Goal: Task Accomplishment & Management: Manage account settings

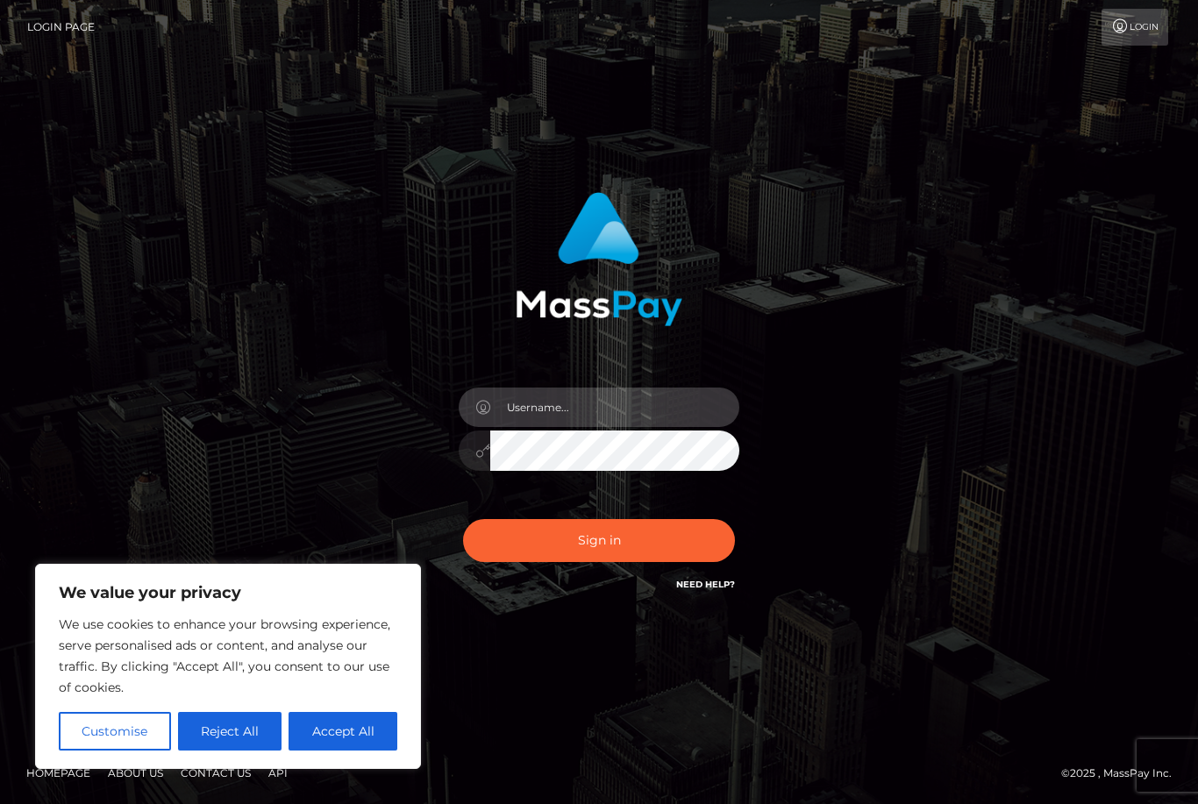
click at [535, 427] on input "text" at bounding box center [614, 407] width 249 height 39
type input "[EMAIL_ADDRESS][DOMAIN_NAME]"
click at [569, 562] on button "Sign in" at bounding box center [599, 540] width 272 height 43
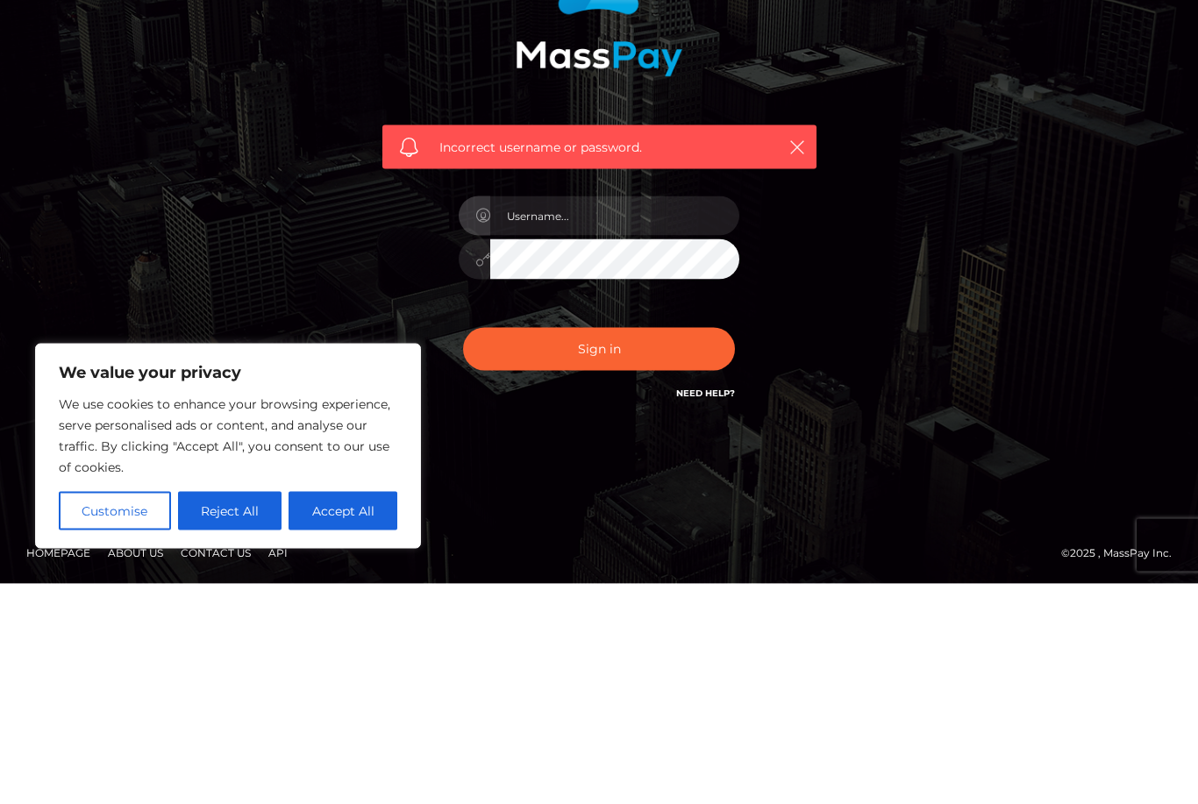
click at [354, 517] on body "We value your privacy We use cookies to enhance your browsing experience, serve…" at bounding box center [599, 402] width 1198 height 804
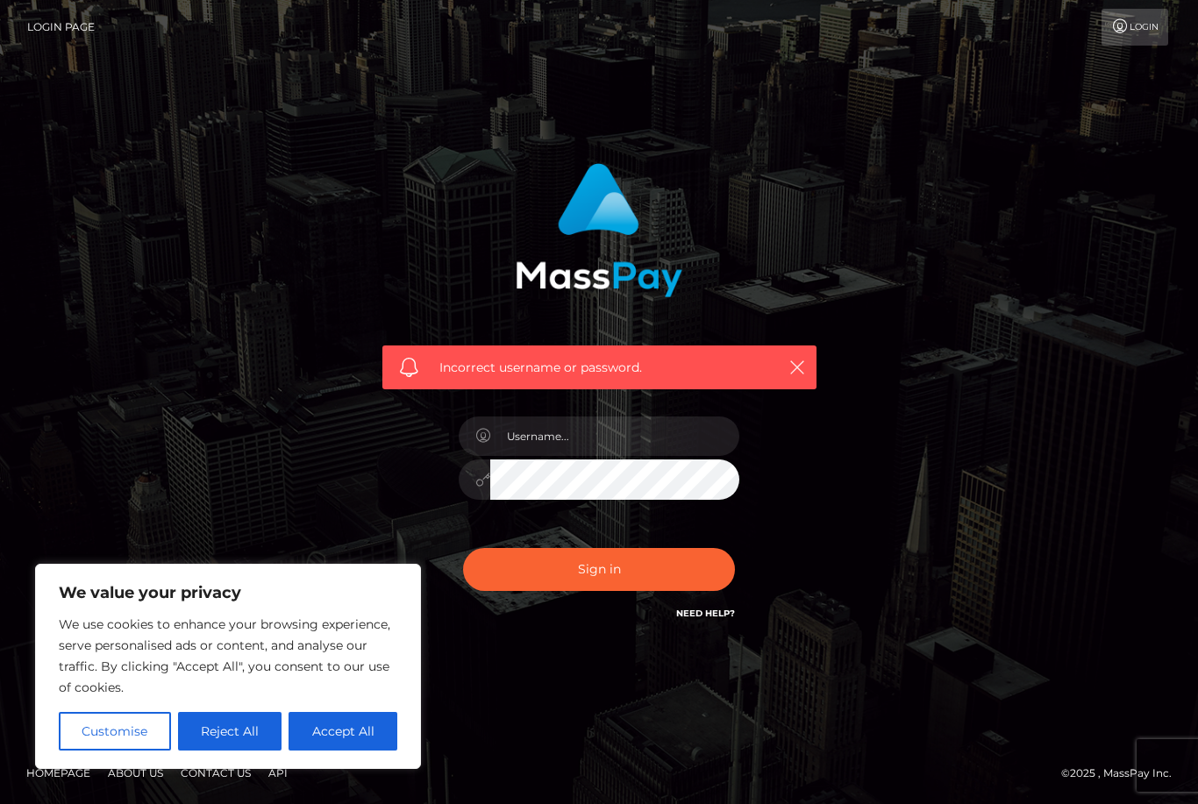
click at [378, 724] on button "Accept All" at bounding box center [342, 731] width 109 height 39
checkbox input "true"
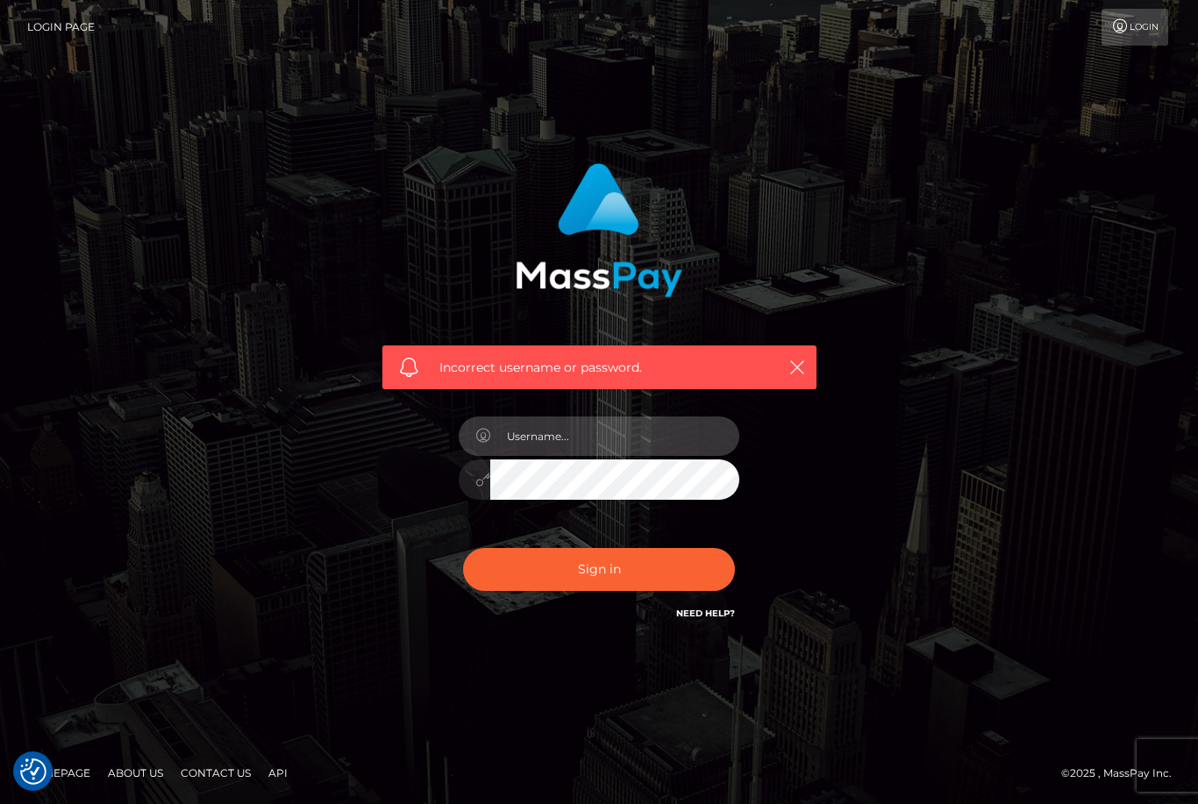
click at [531, 417] on input "text" at bounding box center [614, 436] width 249 height 39
type input "d"
type input "dr.f101@yahoo.com"
click at [599, 548] on button "Sign in" at bounding box center [599, 569] width 272 height 43
click at [687, 619] on link "Need Help?" at bounding box center [705, 613] width 59 height 11
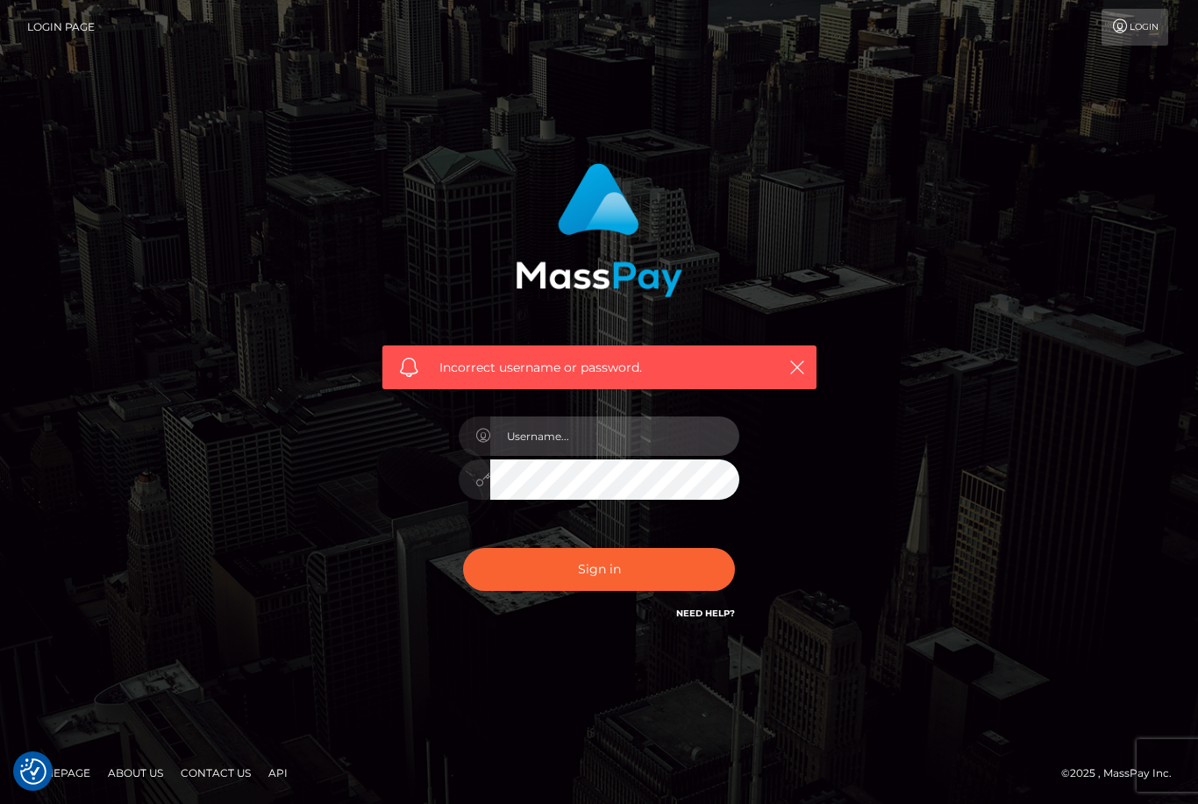
drag, startPoint x: 552, startPoint y: 467, endPoint x: 552, endPoint y: 687, distance: 220.1
click at [552, 466] on div "Incorrect username or password." at bounding box center [599, 401] width 1198 height 767
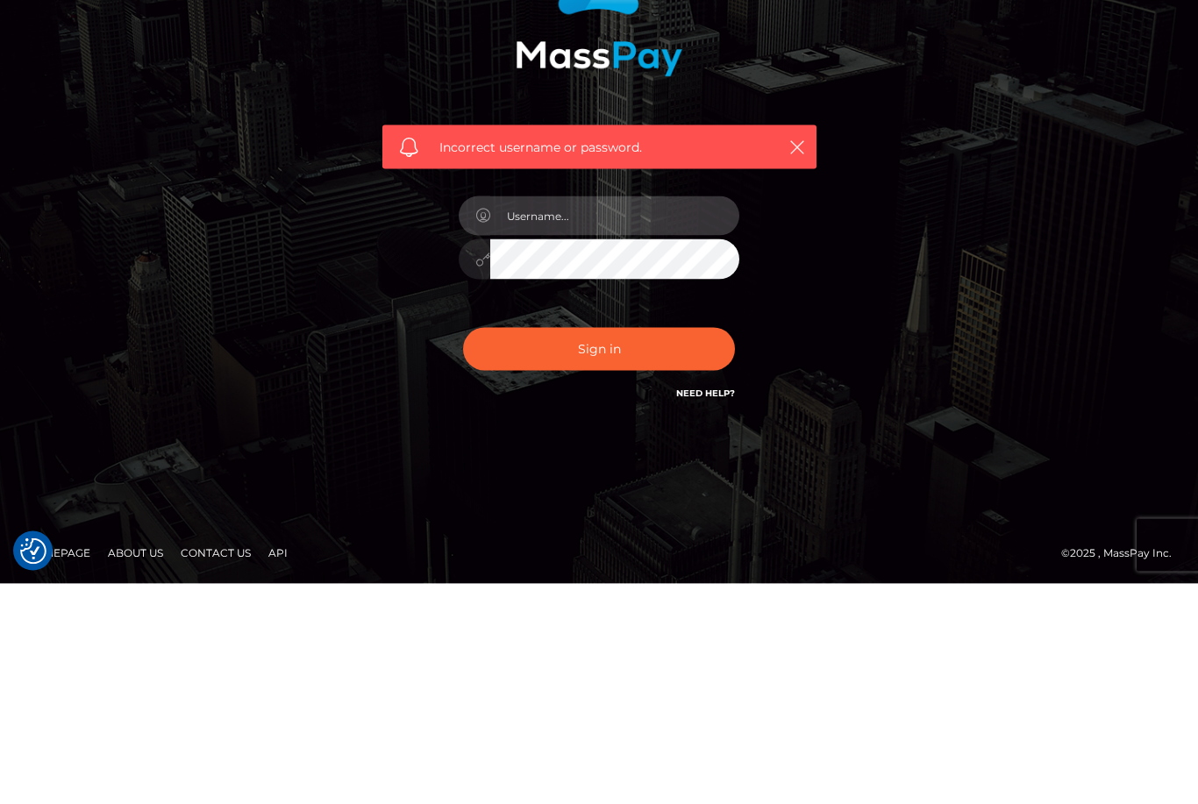
type input "[EMAIL_ADDRESS][DOMAIN_NAME]"
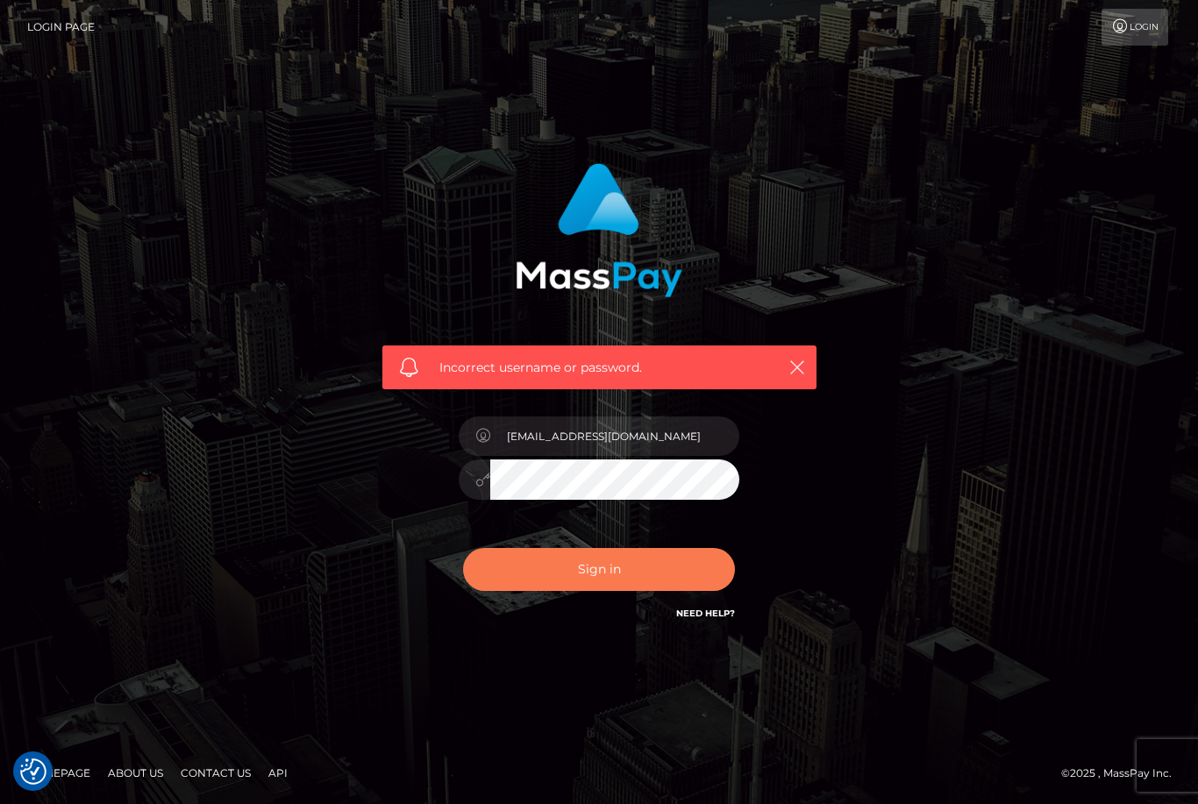
click at [627, 552] on button "Sign in" at bounding box center [599, 569] width 272 height 43
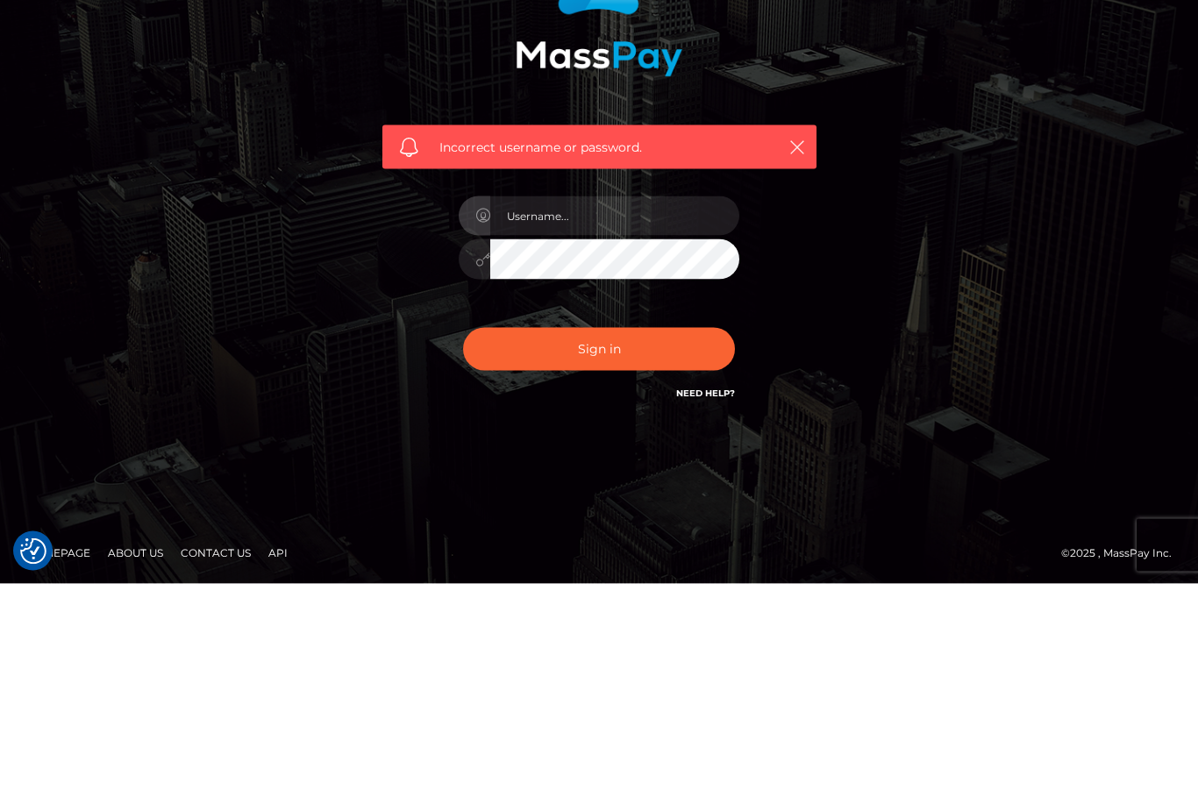
click at [567, 462] on div "Incorrect username or password." at bounding box center [599, 401] width 1198 height 767
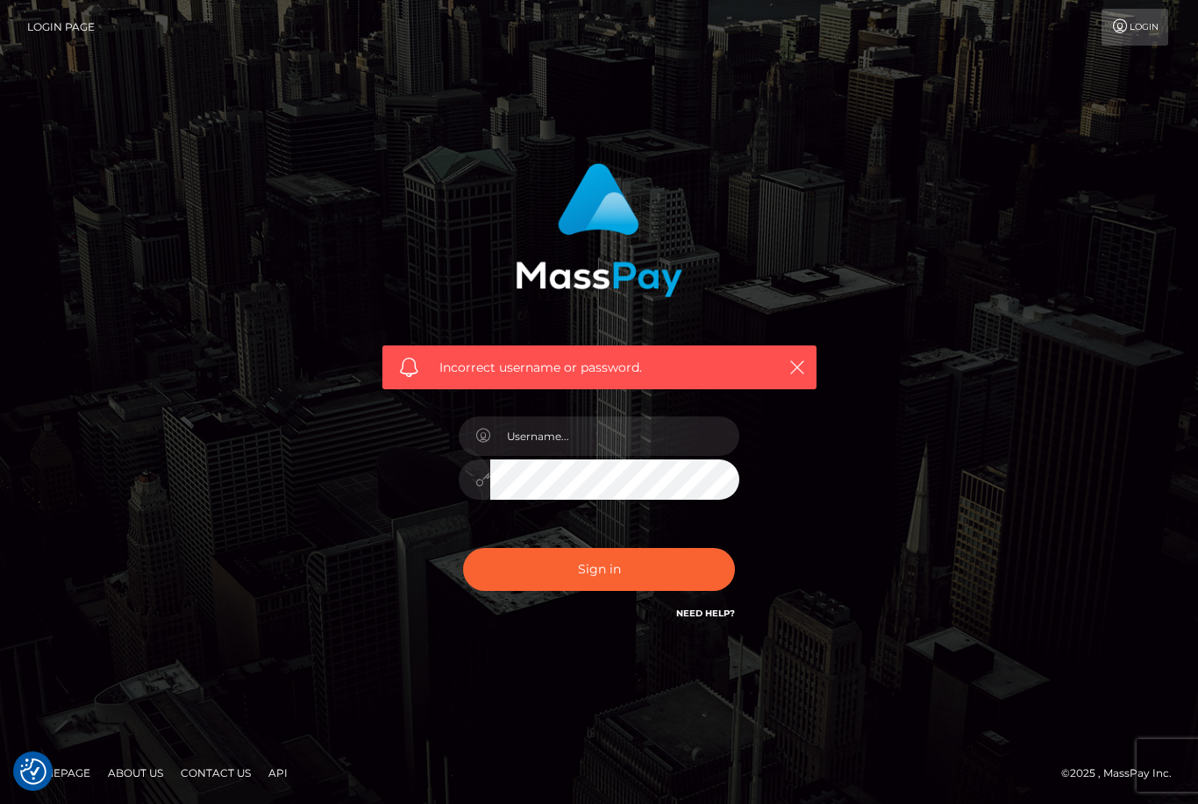
click at [531, 359] on span "Incorrect username or password." at bounding box center [599, 368] width 320 height 18
click at [524, 417] on input "text" at bounding box center [614, 436] width 249 height 39
click at [580, 184] on img at bounding box center [599, 230] width 167 height 134
click at [522, 418] on input "text" at bounding box center [614, 436] width 249 height 39
type input "[EMAIL_ADDRESS][DOMAIN_NAME]"
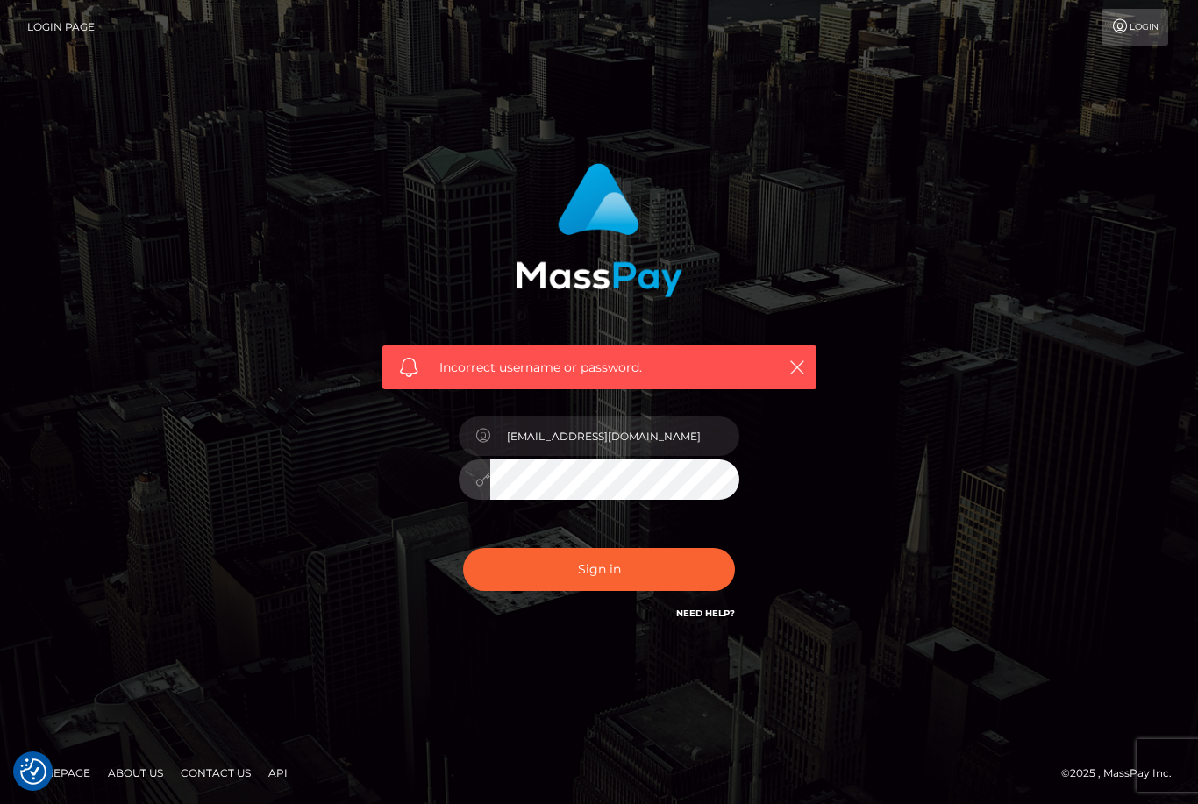
click at [599, 548] on button "Sign in" at bounding box center [599, 569] width 272 height 43
checkbox input "true"
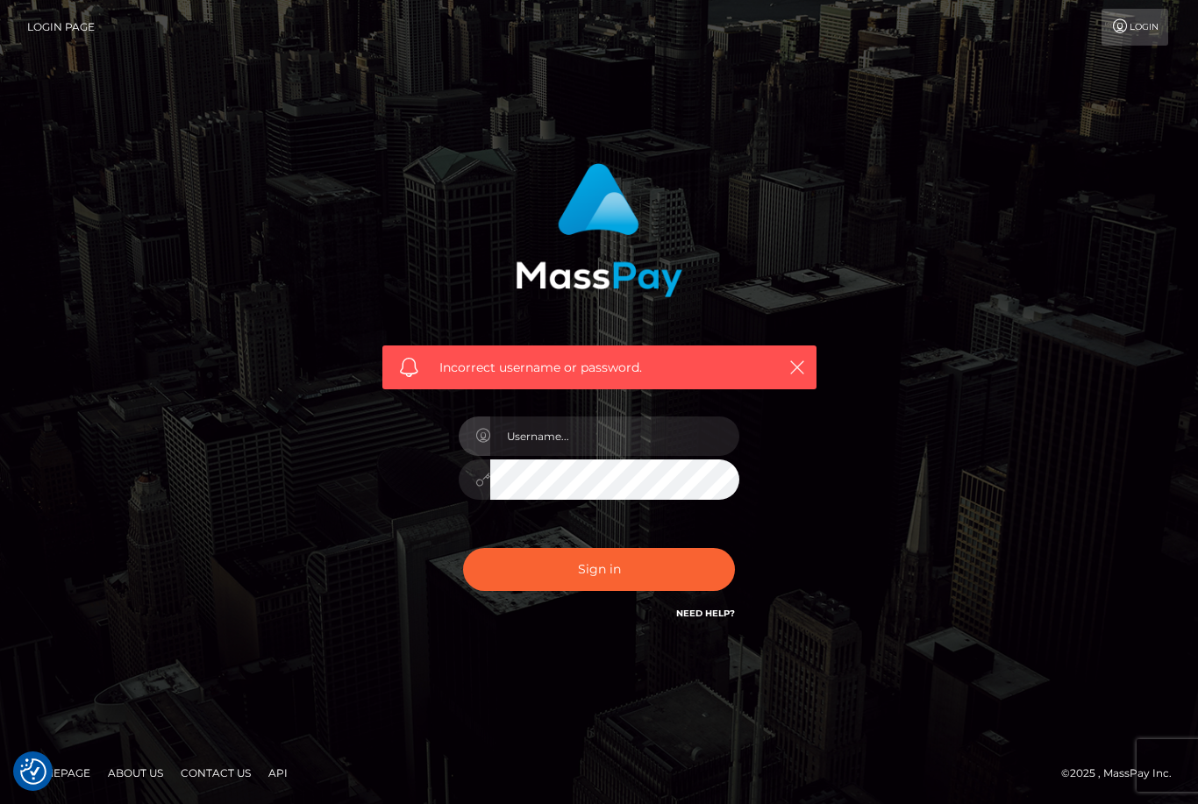
click at [714, 619] on link "Need Help?" at bounding box center [705, 613] width 59 height 11
click at [536, 464] on div "Incorrect username or password." at bounding box center [599, 401] width 1198 height 767
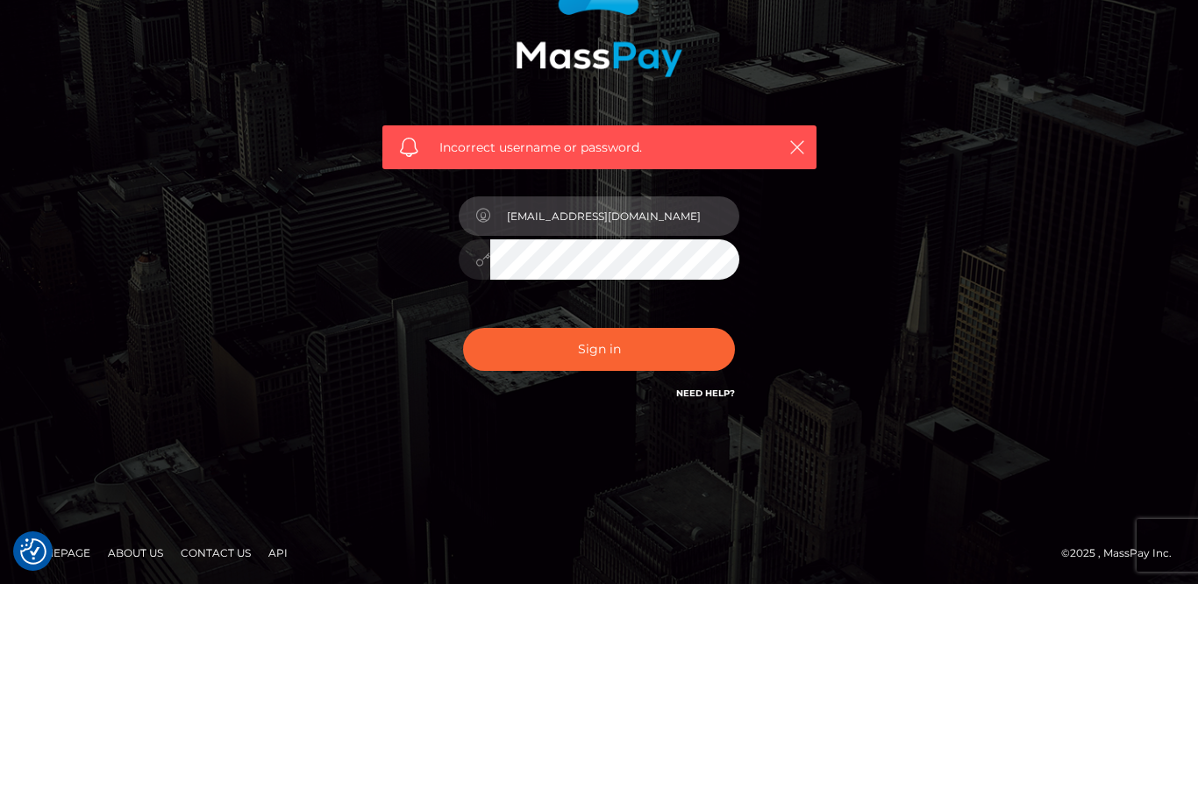
type input "[EMAIL_ADDRESS][DOMAIN_NAME]"
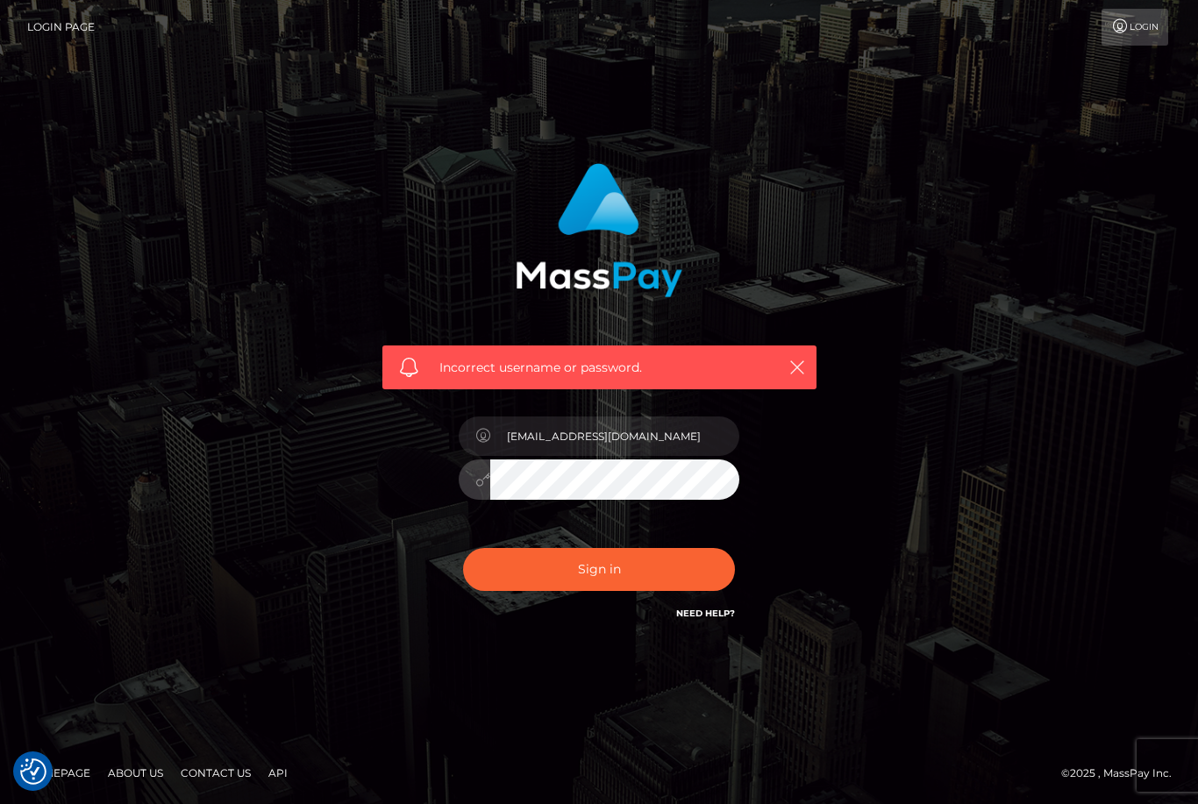
click at [599, 548] on button "Sign in" at bounding box center [599, 569] width 272 height 43
click at [533, 455] on form "Incorrect username or password." at bounding box center [599, 402] width 460 height 504
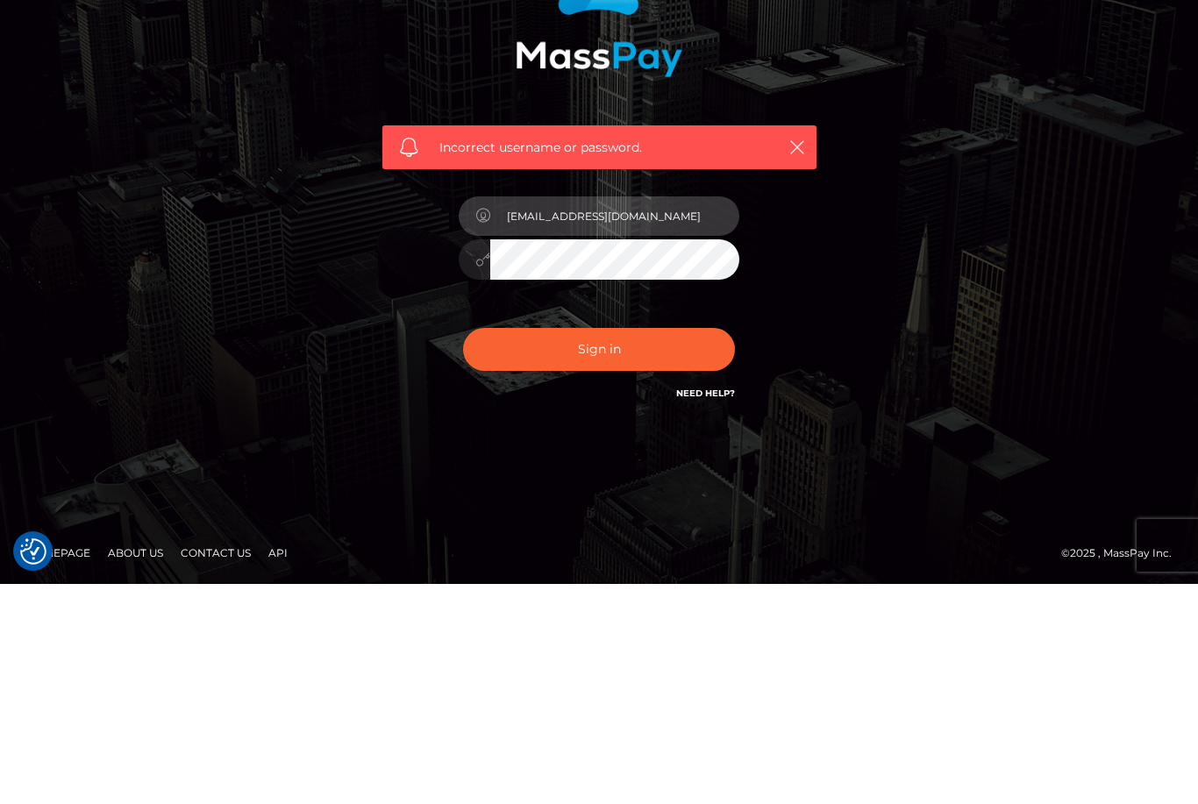
type input "miathemilf@yahoo.com"
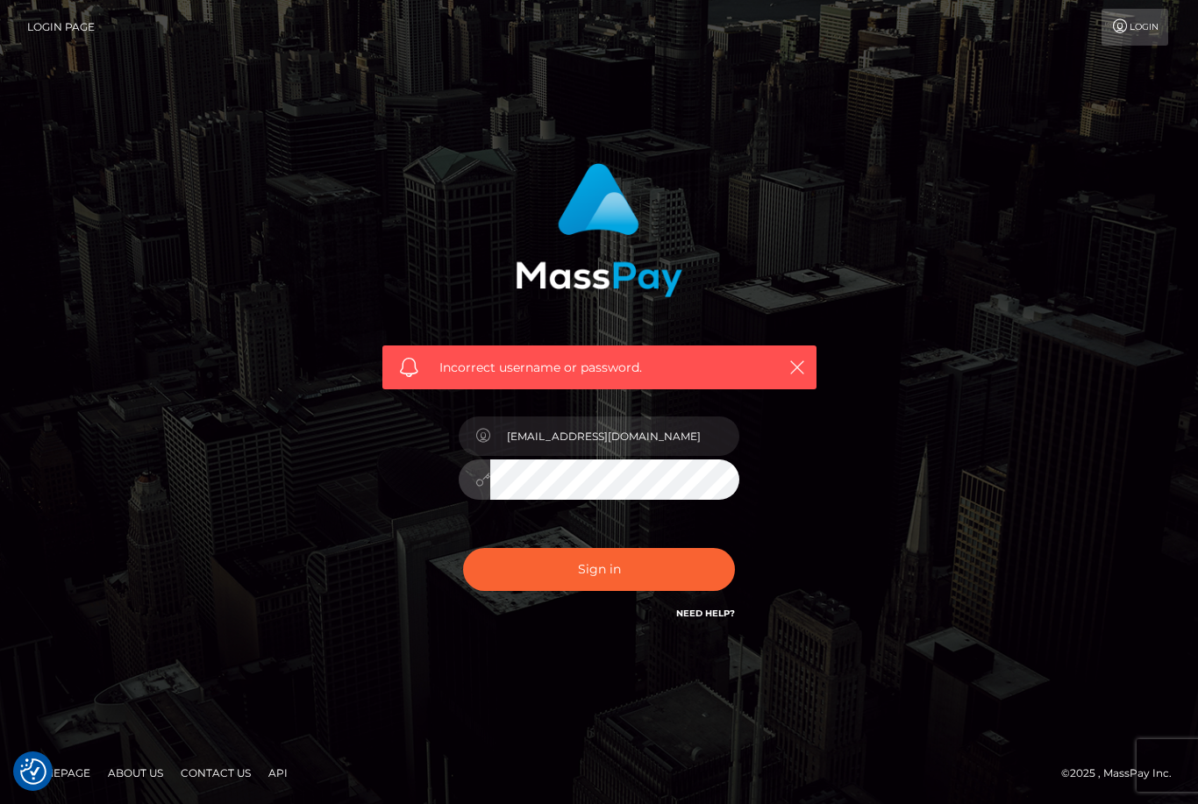
click at [599, 548] on button "Sign in" at bounding box center [599, 569] width 272 height 43
click at [535, 458] on form "Incorrect username or password." at bounding box center [599, 402] width 460 height 504
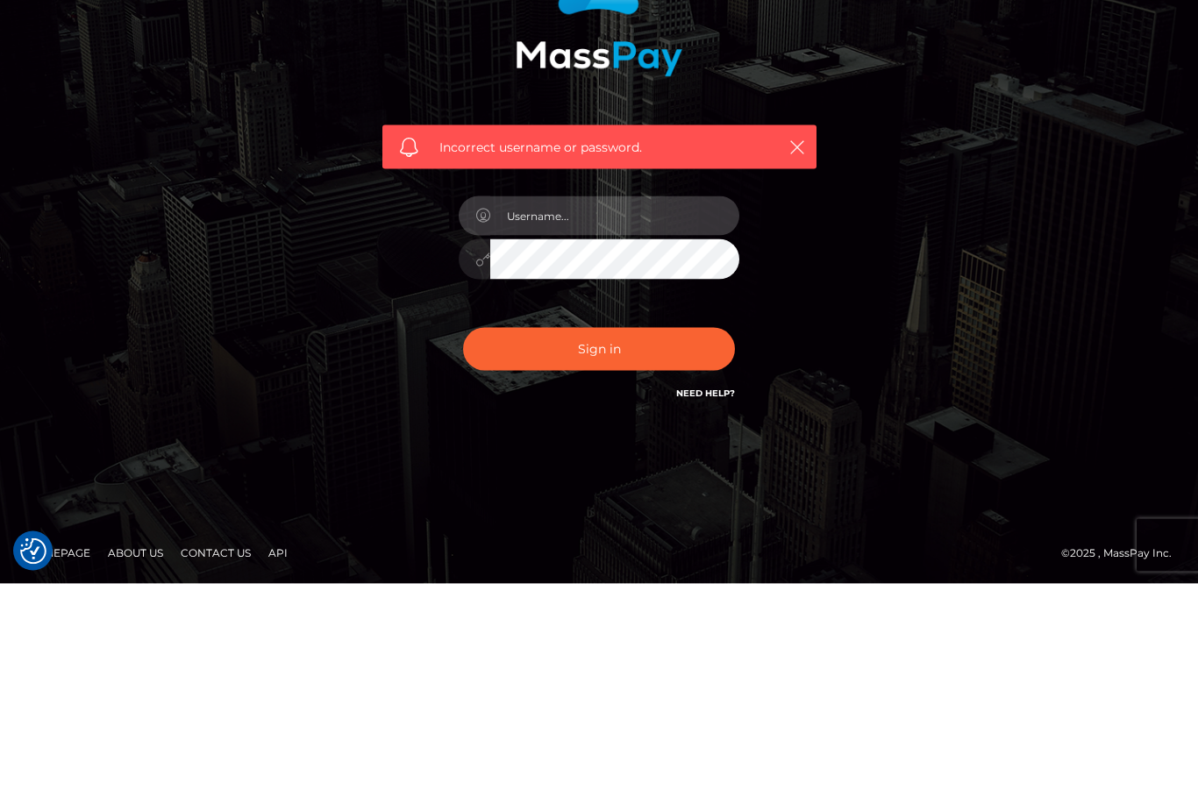
type input "[EMAIL_ADDRESS][DOMAIN_NAME]"
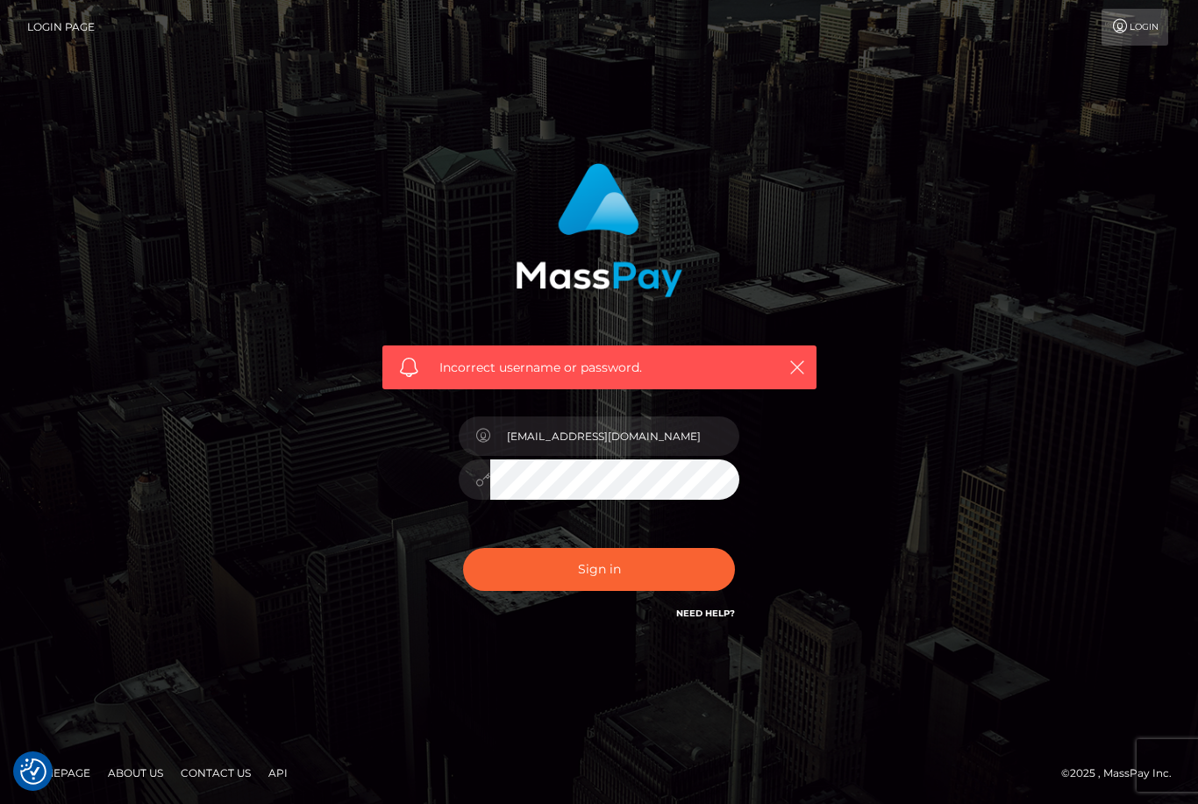
click at [607, 548] on button "Sign in" at bounding box center [599, 569] width 272 height 43
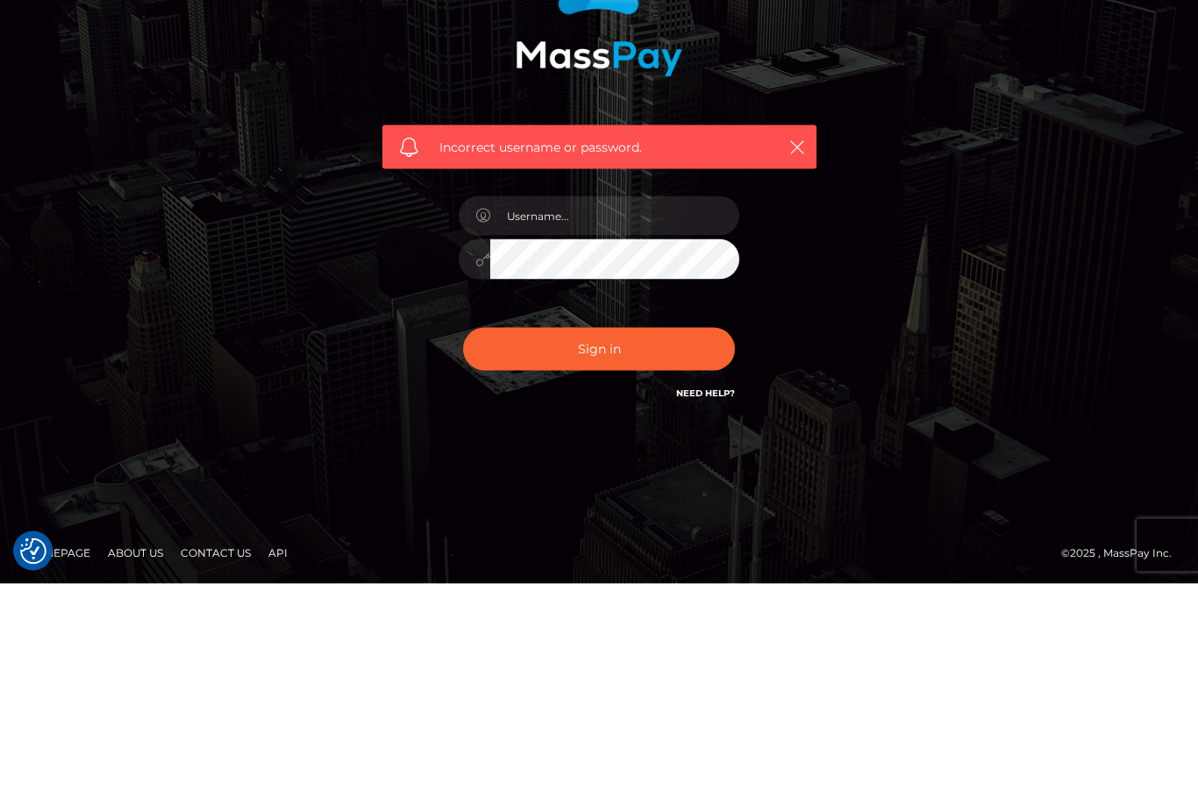
scroll to position [56, 0]
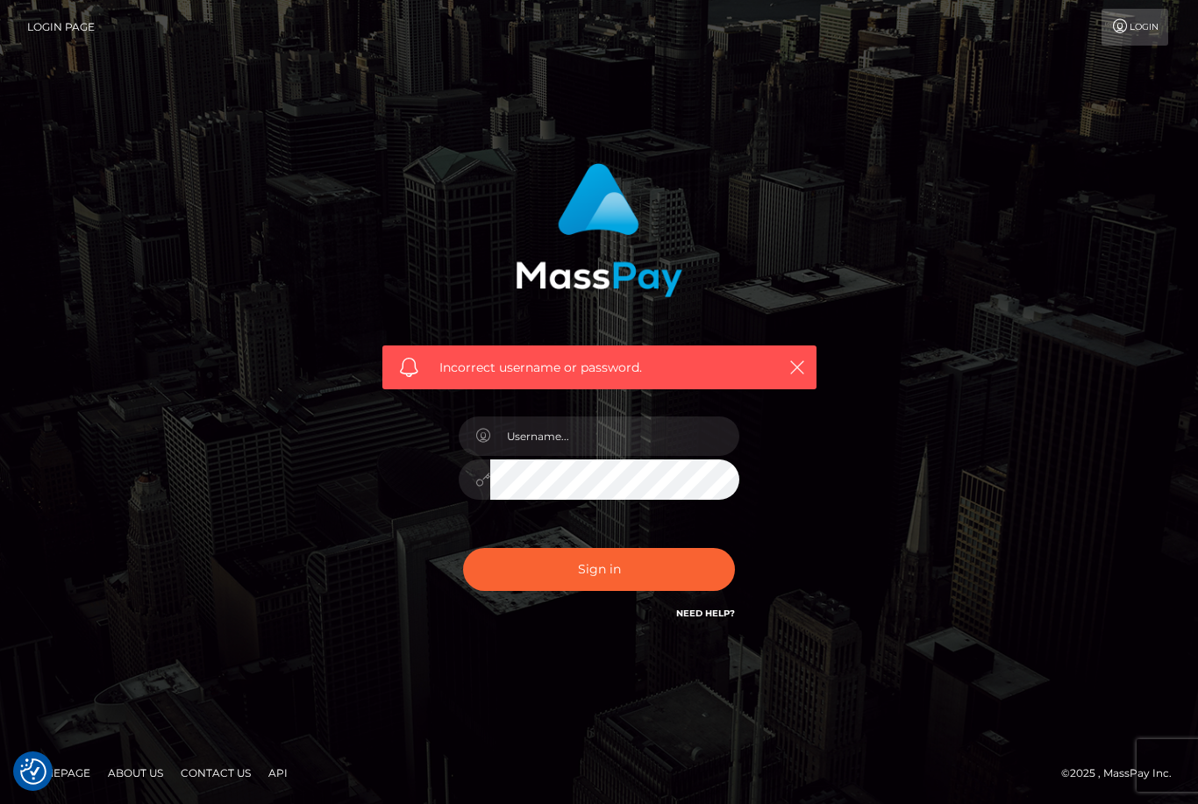
click at [348, 480] on div "Incorrect username or password." at bounding box center [599, 401] width 1198 height 767
click at [77, 772] on link "Homepage" at bounding box center [58, 772] width 78 height 27
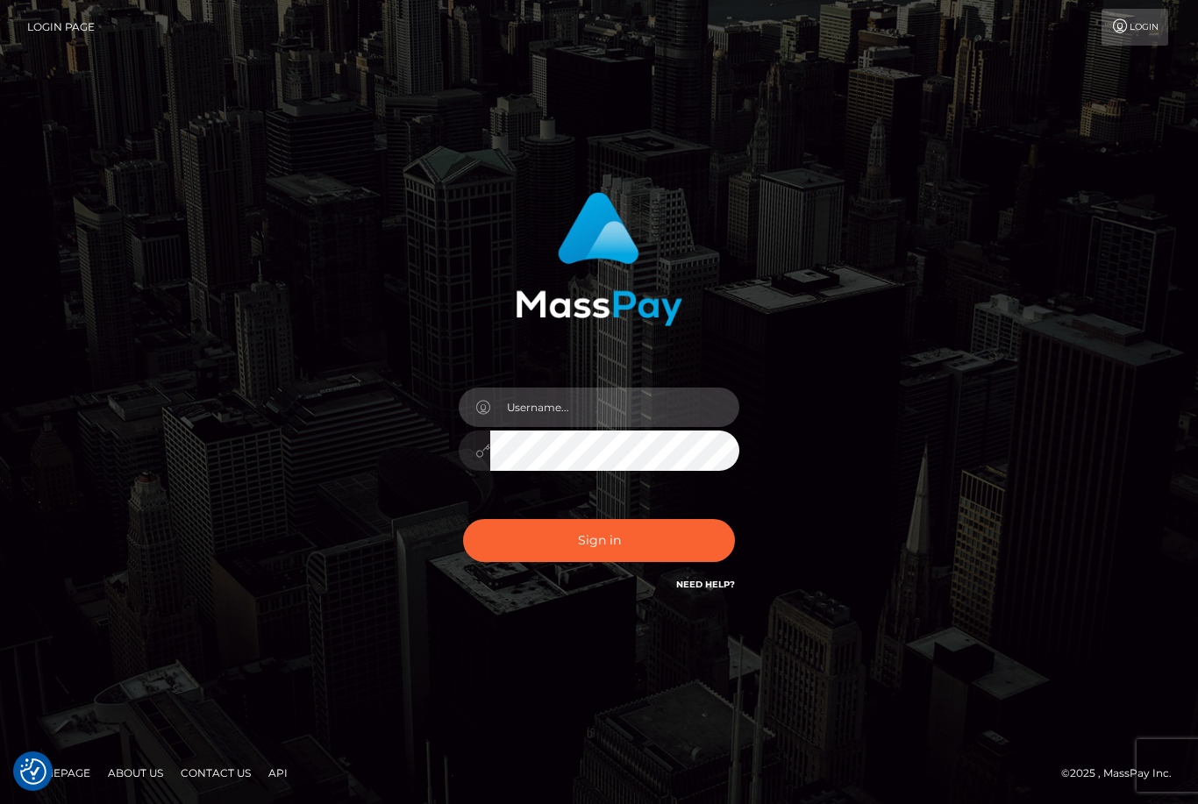
type input "[EMAIL_ADDRESS][DOMAIN_NAME]"
click at [324, 486] on div "[EMAIL_ADDRESS][DOMAIN_NAME] Sign in" at bounding box center [599, 402] width 1000 height 446
click at [599, 562] on button "Sign in" at bounding box center [599, 540] width 272 height 43
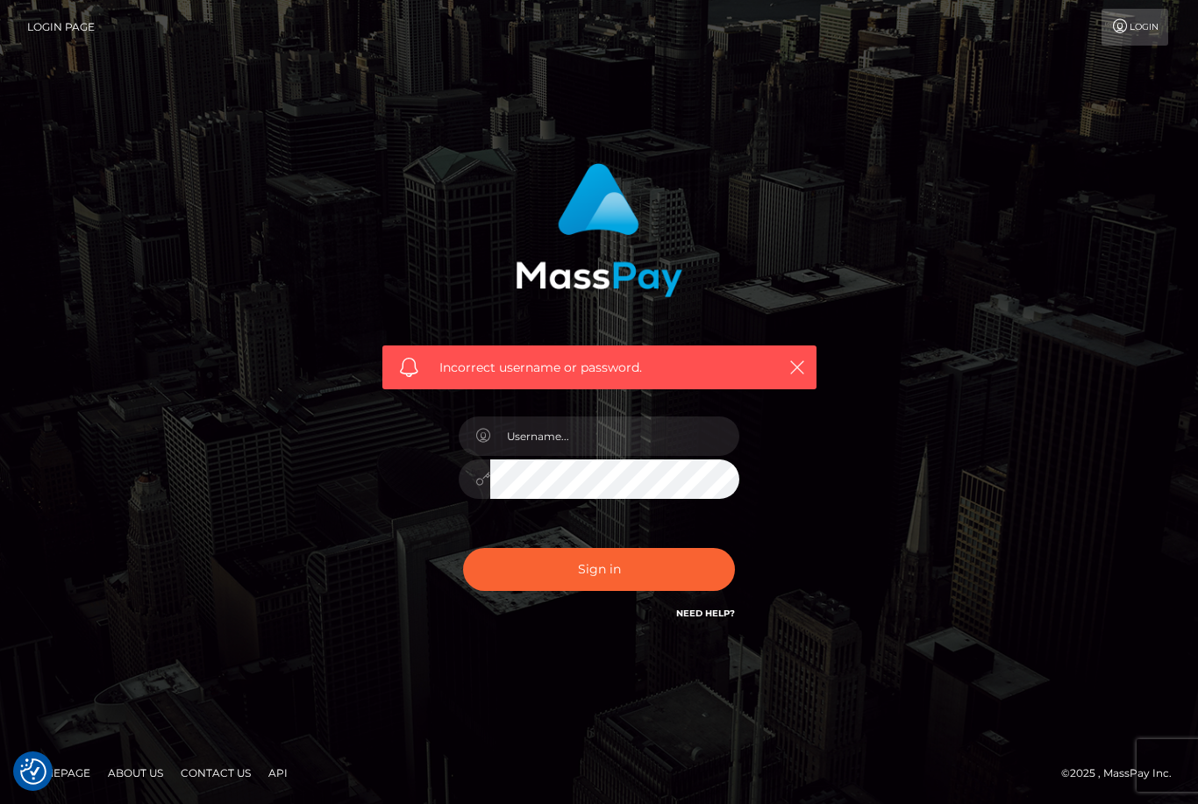
checkbox input "true"
click at [264, 516] on div "Incorrect username or password." at bounding box center [599, 402] width 1000 height 504
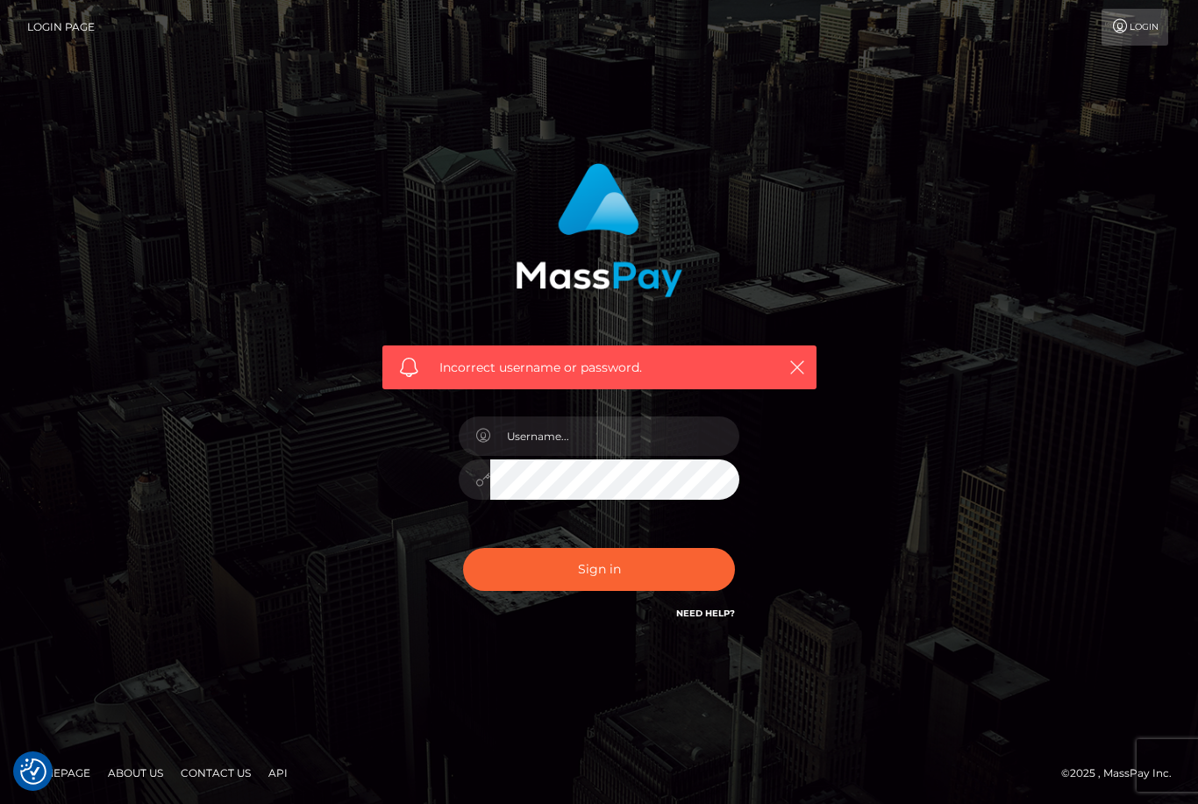
click at [681, 619] on link "Need Help?" at bounding box center [705, 613] width 59 height 11
click at [548, 456] on input "text" at bounding box center [614, 436] width 249 height 39
type input "dr.f101@yahoo.com"
click at [595, 591] on button "Sign in" at bounding box center [599, 569] width 272 height 43
